Goal: Transaction & Acquisition: Purchase product/service

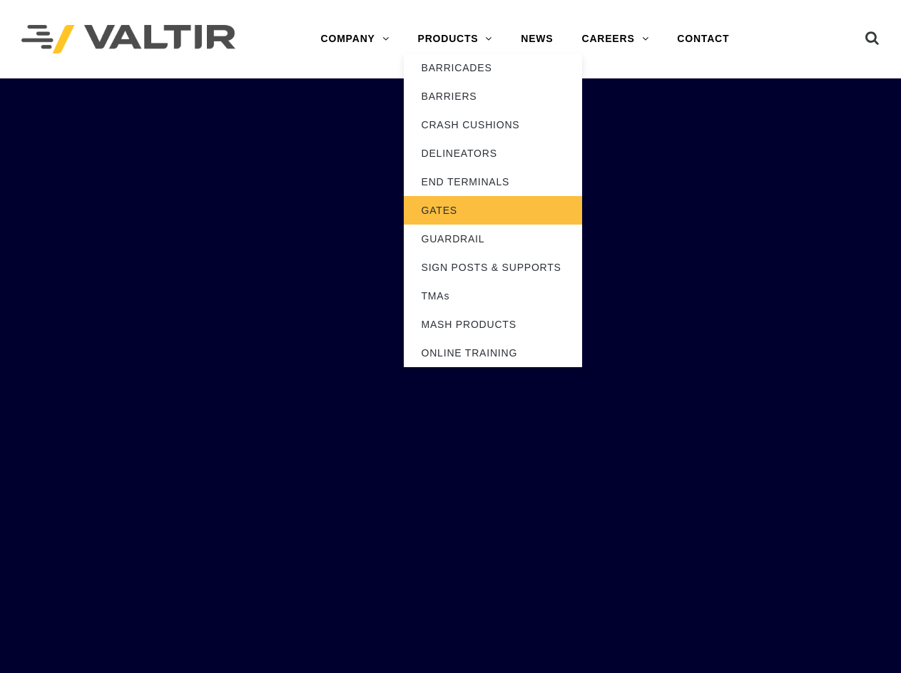
click at [444, 204] on link "GATES" at bounding box center [493, 210] width 178 height 29
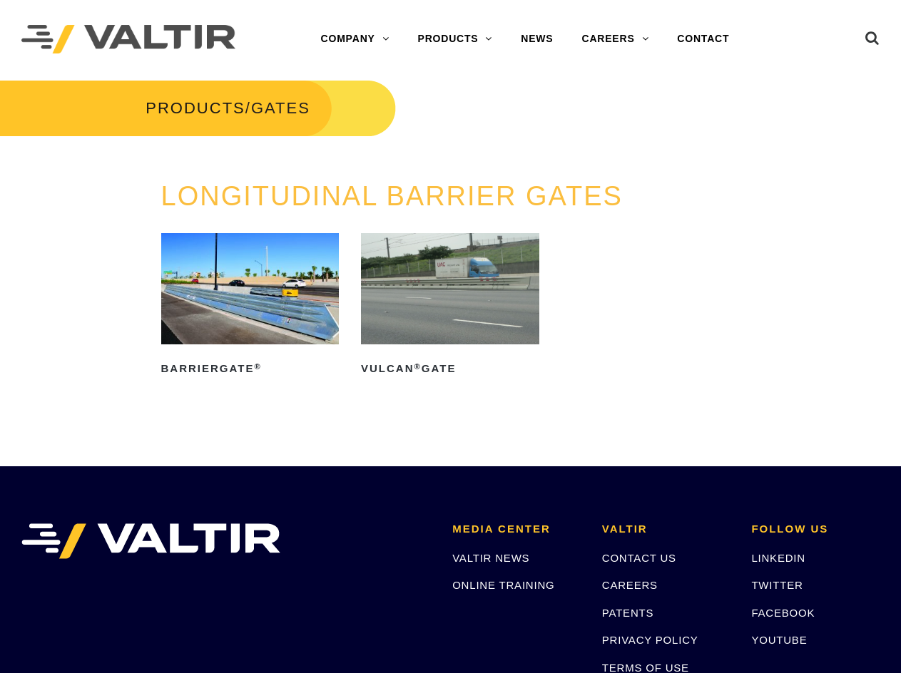
click at [314, 298] on img at bounding box center [250, 288] width 178 height 111
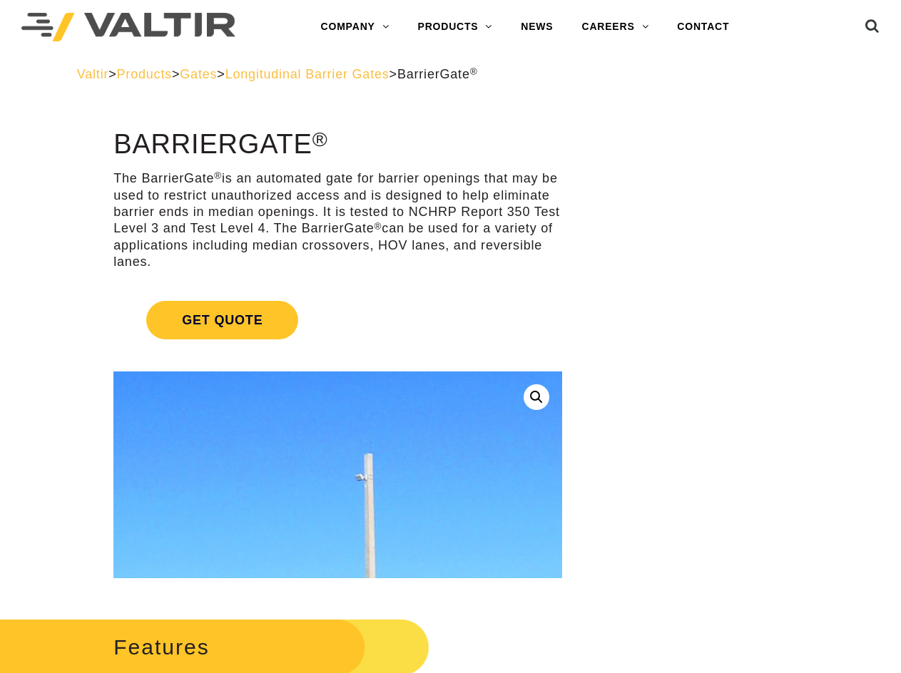
scroll to position [428, 0]
